Goal: Navigation & Orientation: Find specific page/section

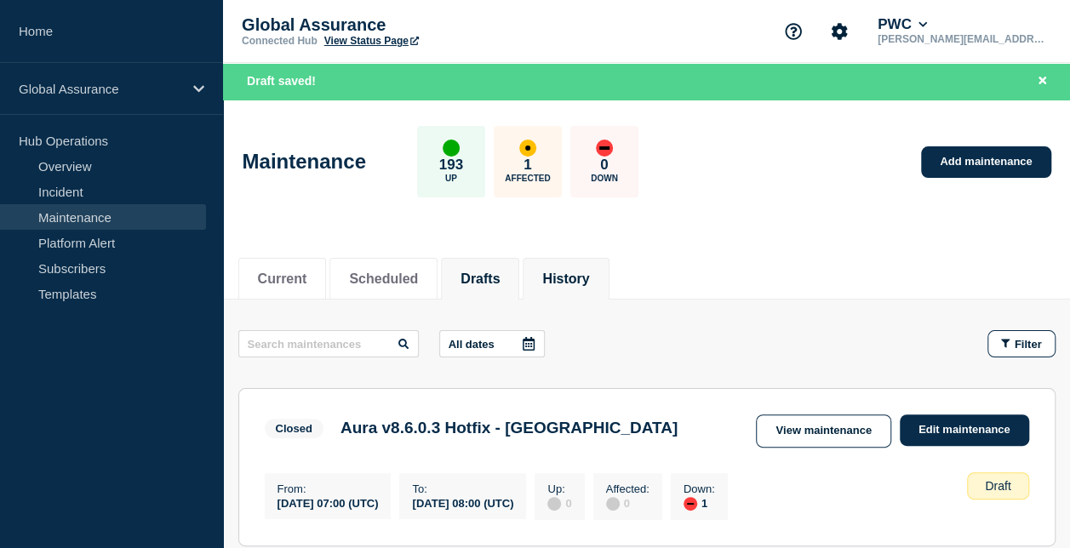
click at [589, 272] on button "History" at bounding box center [565, 279] width 47 height 15
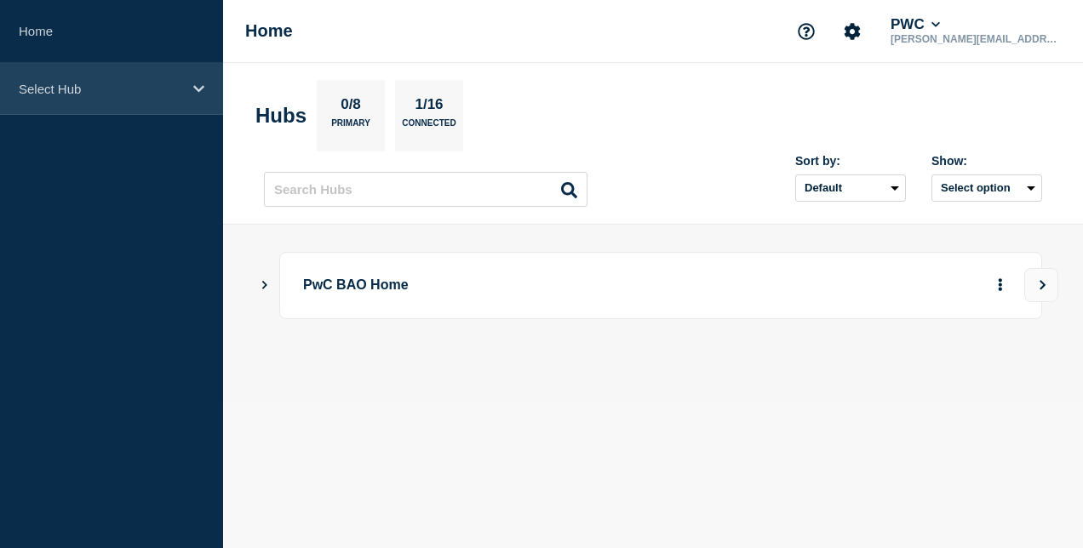
click at [116, 85] on p "Select Hub" at bounding box center [100, 89] width 163 height 14
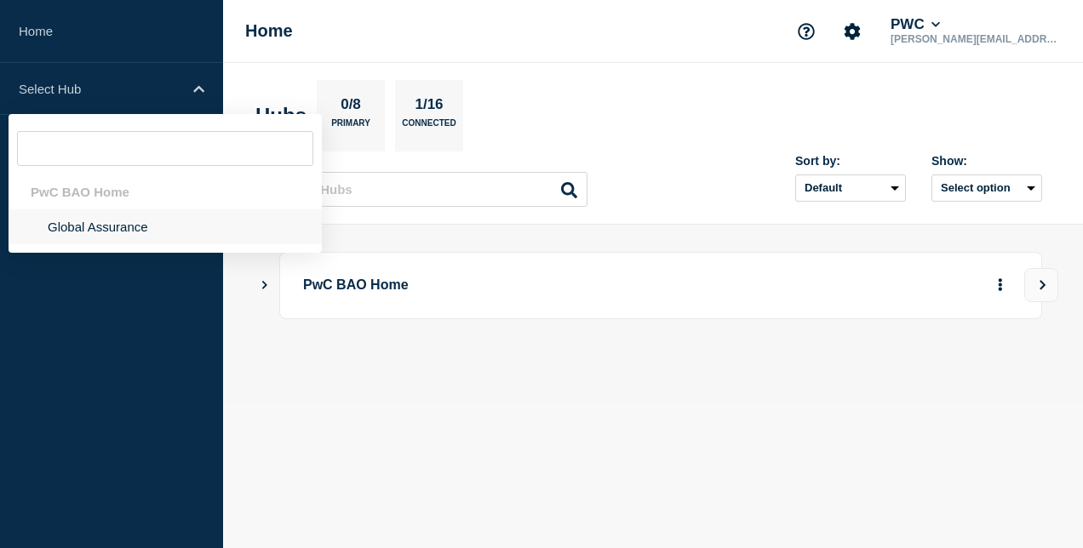
click at [145, 227] on li "Global Assurance" at bounding box center [165, 226] width 313 height 35
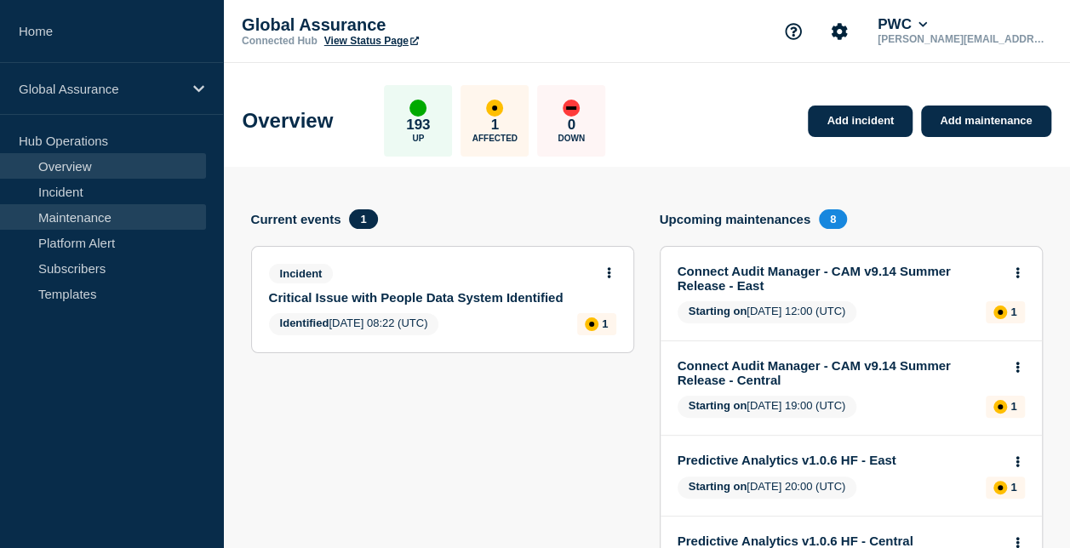
click at [104, 216] on link "Maintenance" at bounding box center [103, 217] width 206 height 26
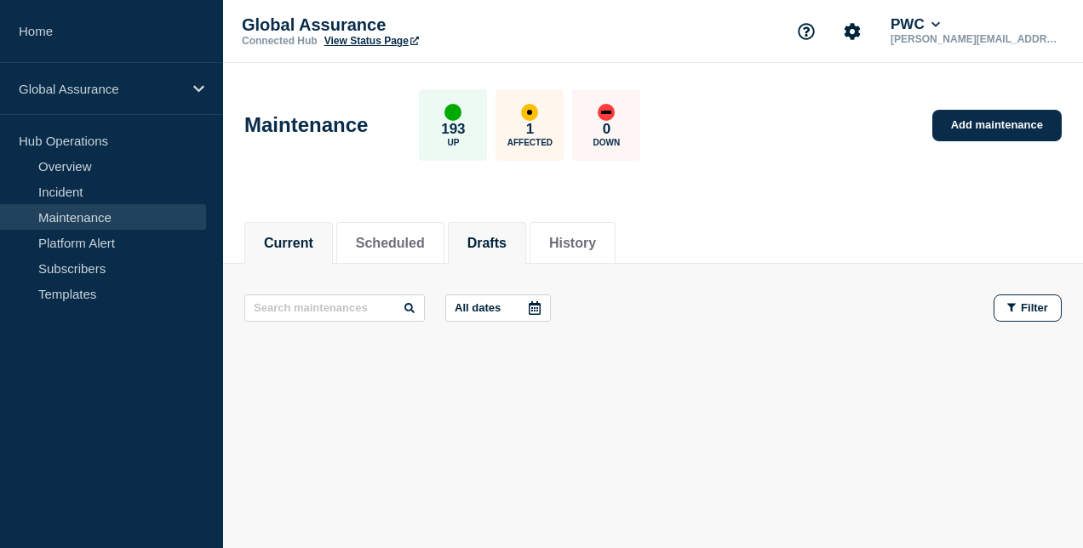
click at [507, 236] on button "Drafts" at bounding box center [486, 243] width 39 height 15
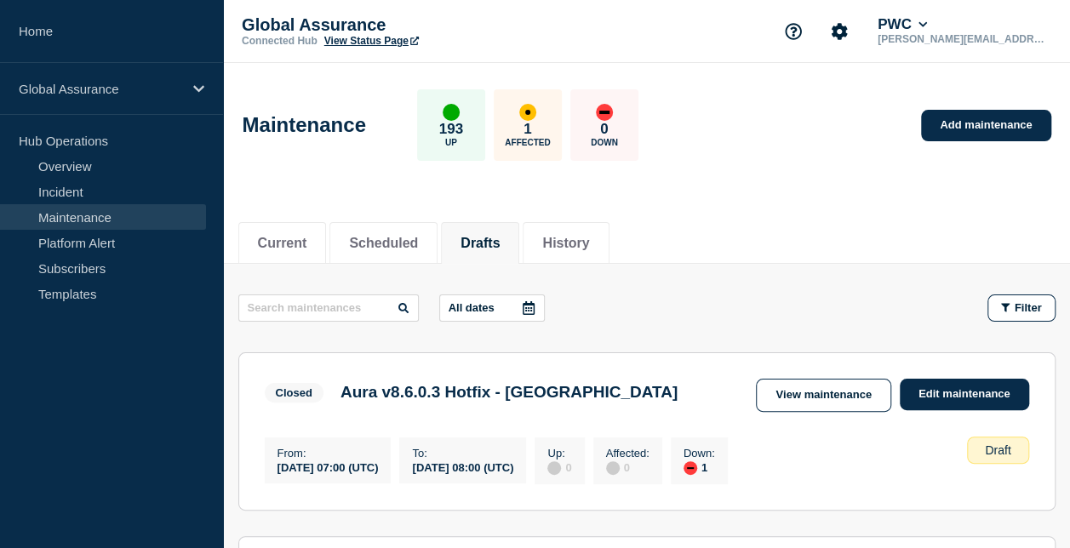
scroll to position [255, 0]
